Goal: Find specific page/section: Find specific page/section

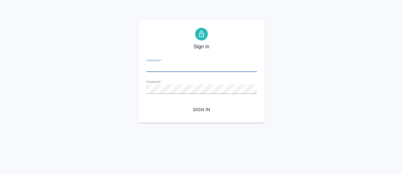
type input "[EMAIL_ADDRESS][DOMAIN_NAME]"
click at [207, 110] on span "Sign in" at bounding box center [201, 110] width 101 height 8
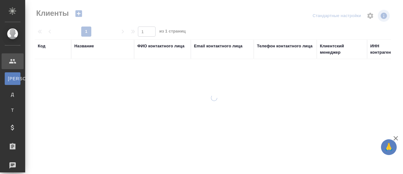
select select "RU"
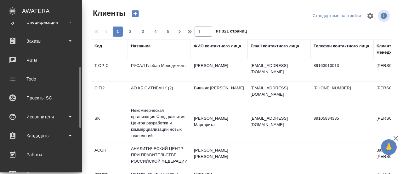
scroll to position [114, 0]
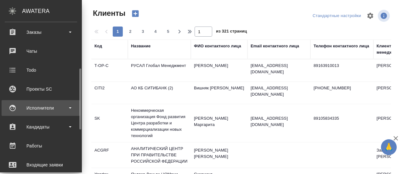
click at [34, 109] on div "Исполнители" at bounding box center [41, 107] width 72 height 9
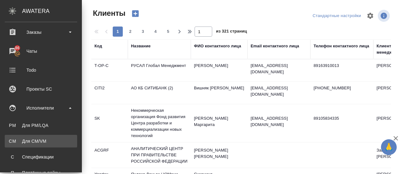
click at [38, 139] on div "Для CM/VM" at bounding box center [41, 141] width 66 height 6
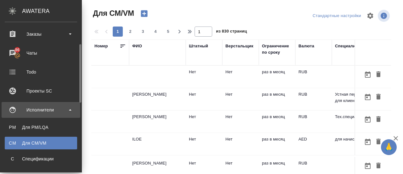
scroll to position [66, 0]
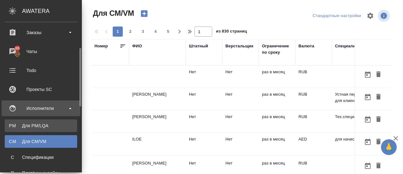
click at [38, 126] on div "Для PM/LQA" at bounding box center [41, 125] width 66 height 6
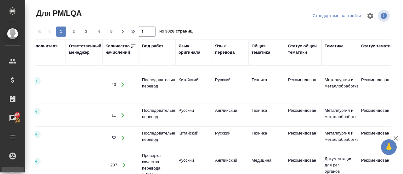
scroll to position [0, 205]
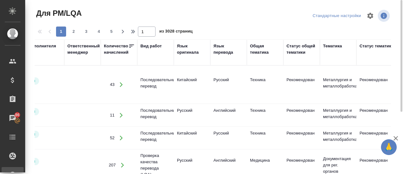
click at [158, 46] on div "Вид работ" at bounding box center [150, 46] width 21 height 6
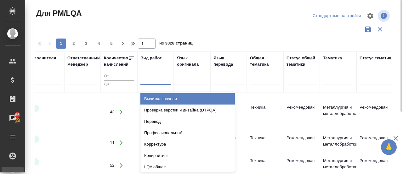
click at [159, 78] on div at bounding box center [155, 78] width 30 height 9
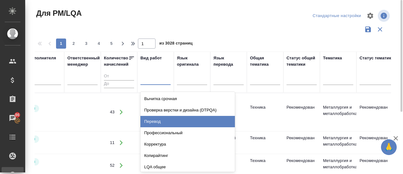
click at [154, 126] on div "Перевод" at bounding box center [187, 121] width 95 height 11
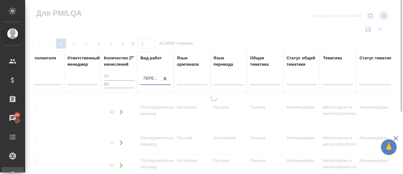
click at [182, 77] on div at bounding box center [192, 78] width 30 height 9
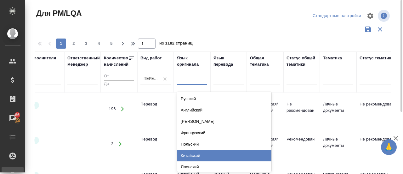
click at [199, 155] on div "Китайский" at bounding box center [224, 155] width 95 height 11
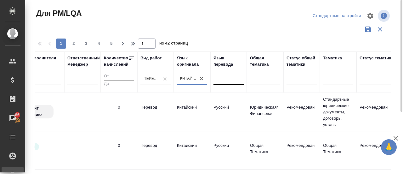
click at [231, 78] on div at bounding box center [229, 78] width 30 height 9
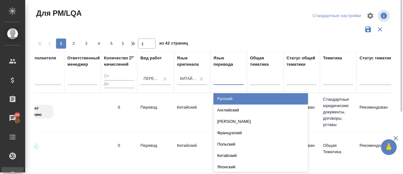
click at [231, 96] on div "Русский" at bounding box center [261, 98] width 95 height 11
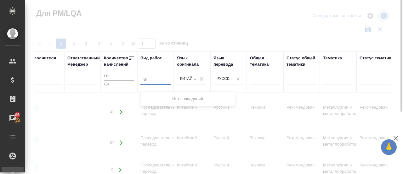
type input "g"
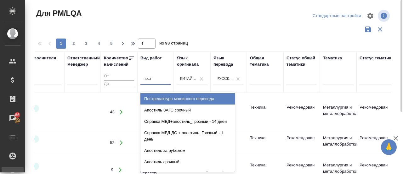
type input "постр"
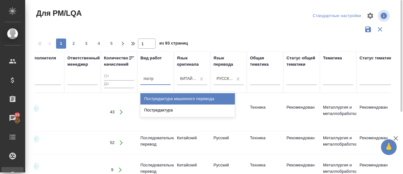
click at [169, 95] on div "Постредактура машинного перевода" at bounding box center [187, 98] width 95 height 11
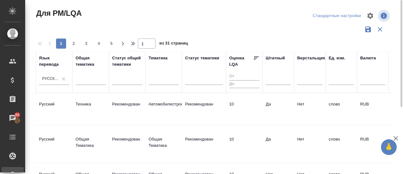
scroll to position [0, 380]
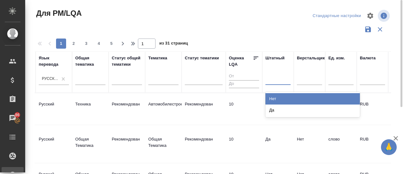
click at [268, 80] on div at bounding box center [278, 78] width 25 height 9
click at [274, 98] on div "Нет" at bounding box center [313, 98] width 95 height 11
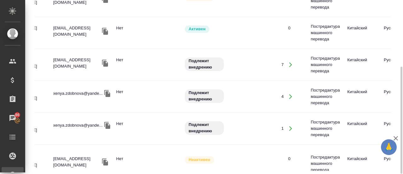
scroll to position [0, 0]
